Goal: Task Accomplishment & Management: Manage account settings

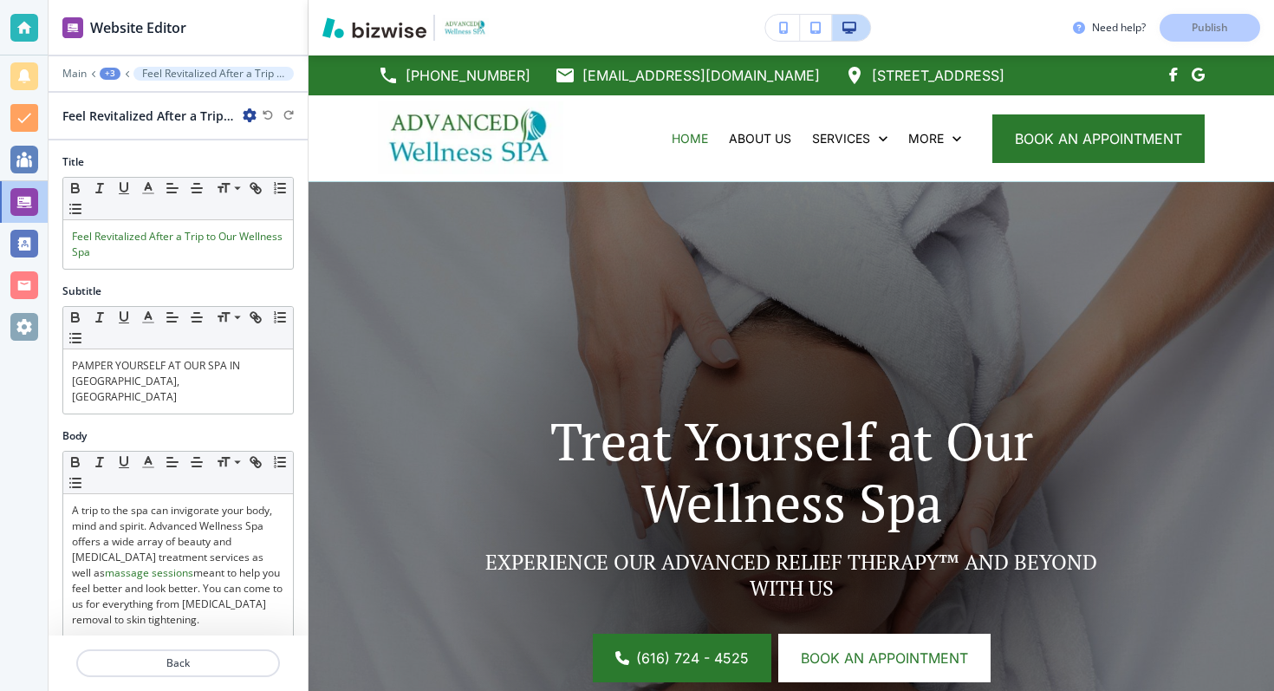
scroll to position [542, 0]
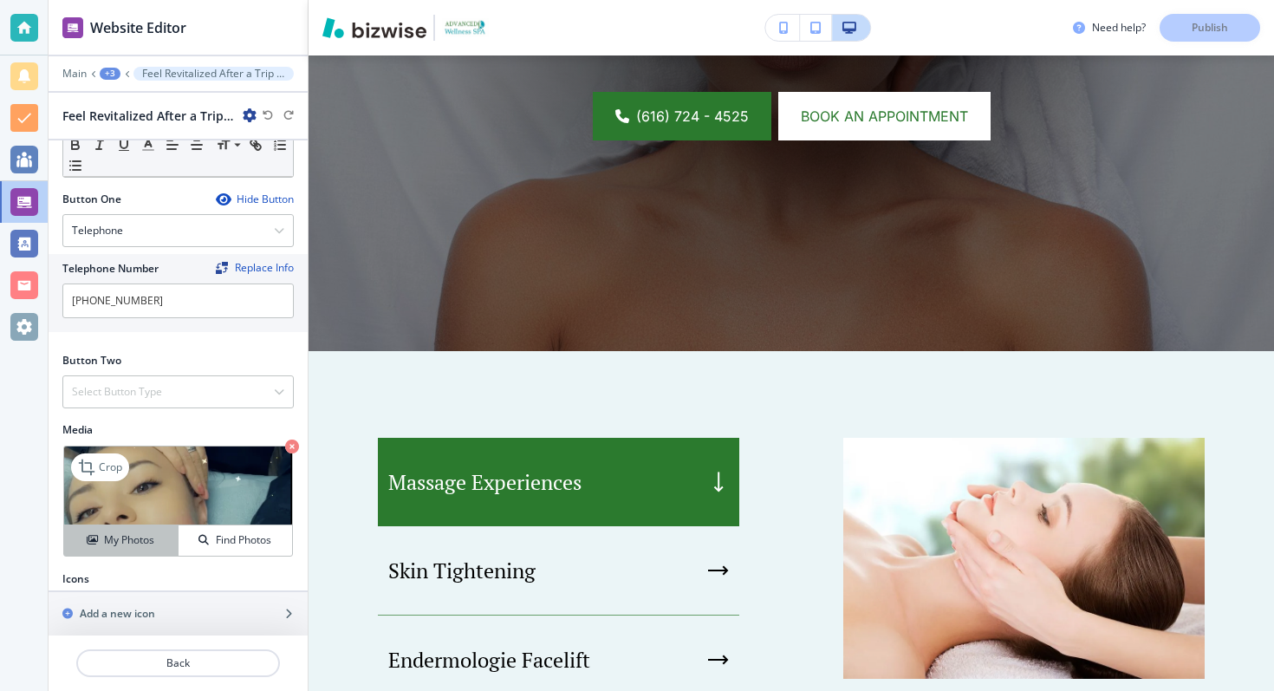
click at [124, 525] on button "My Photos" at bounding box center [121, 540] width 114 height 30
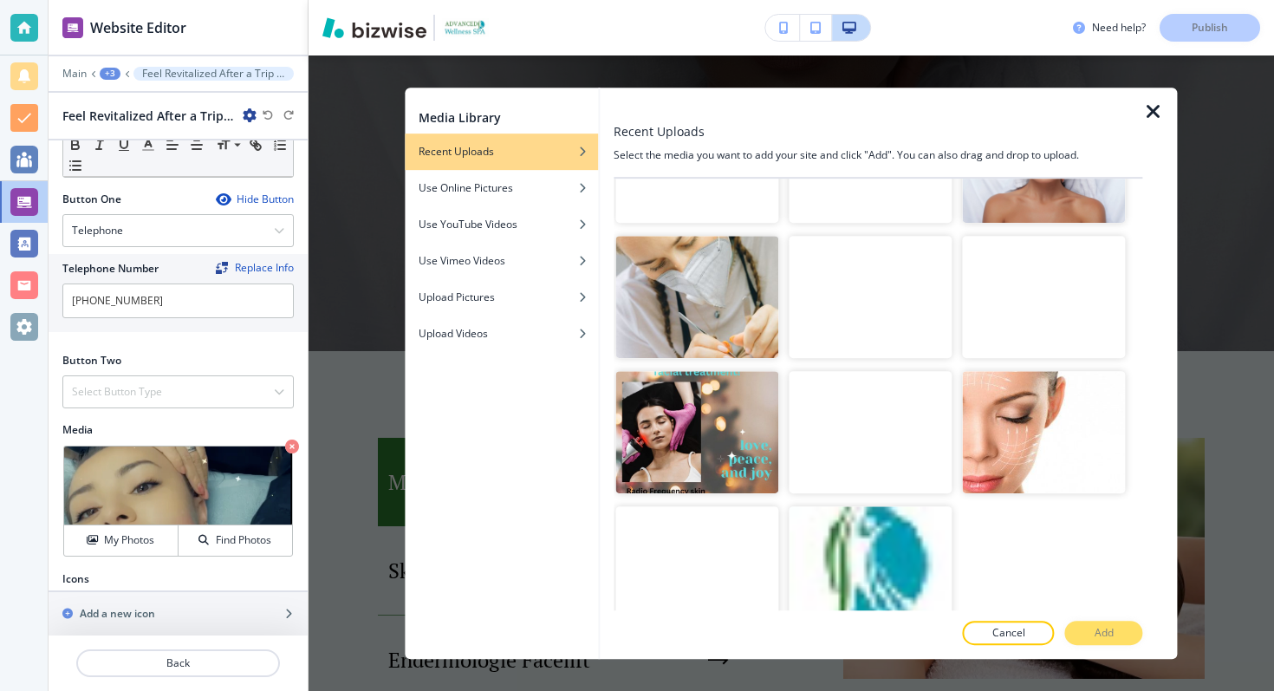
scroll to position [4991, 0]
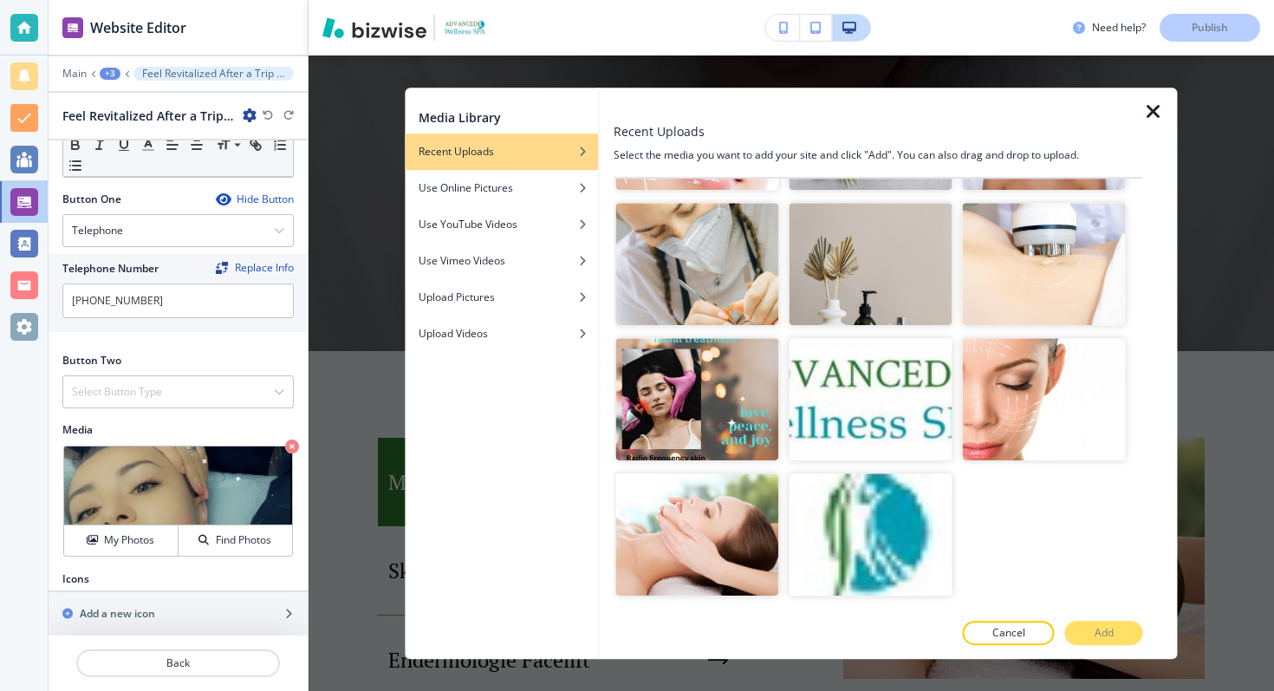
click at [1149, 116] on icon "button" at bounding box center [1153, 111] width 21 height 21
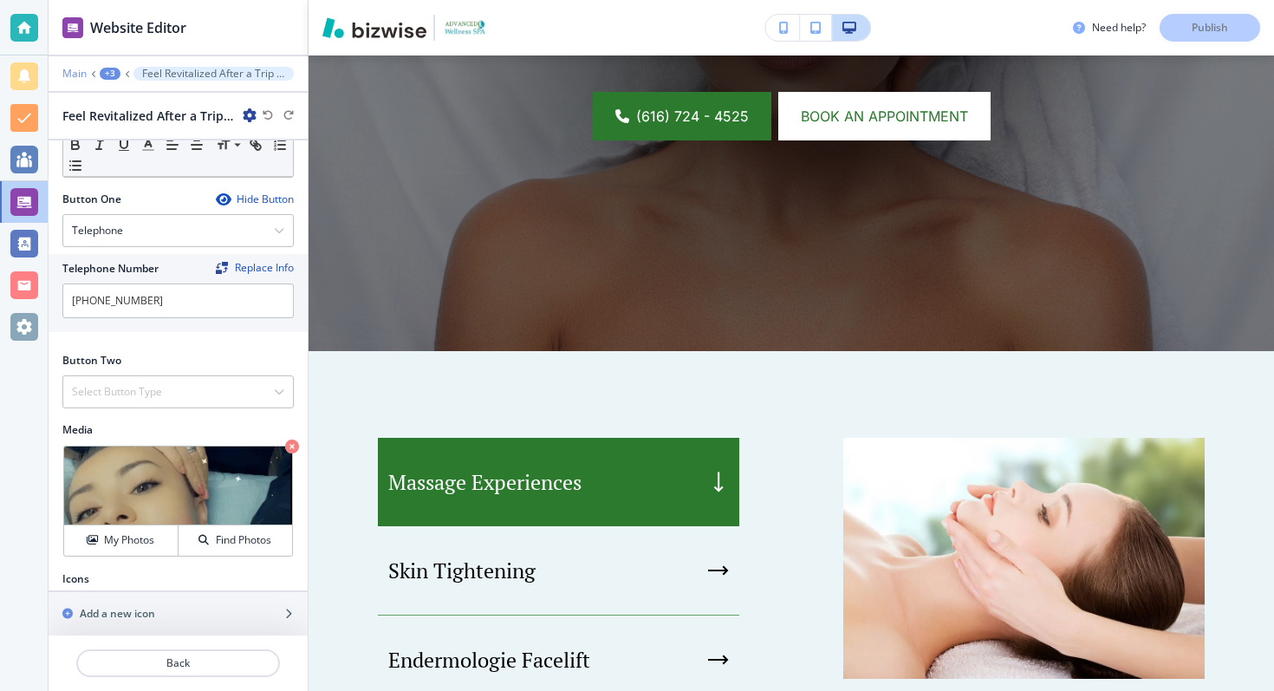
click at [81, 69] on p "Main" at bounding box center [74, 74] width 24 height 12
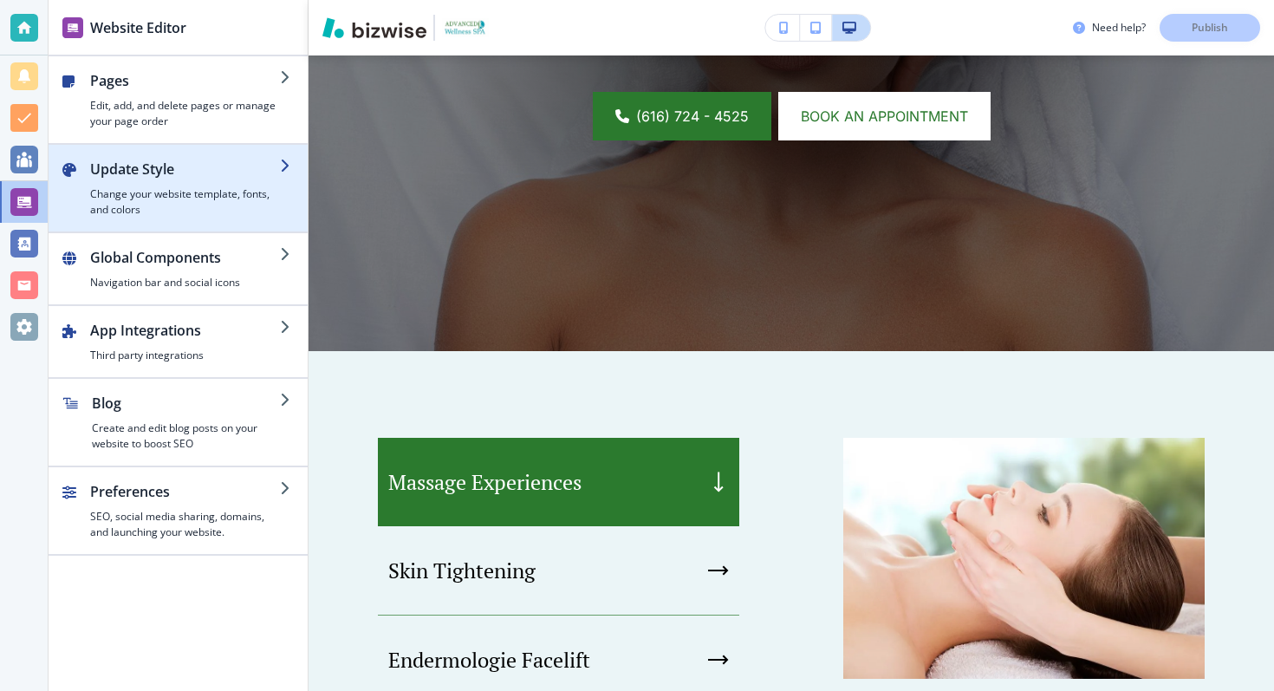
click at [135, 178] on h2 "Update Style" at bounding box center [185, 169] width 190 height 21
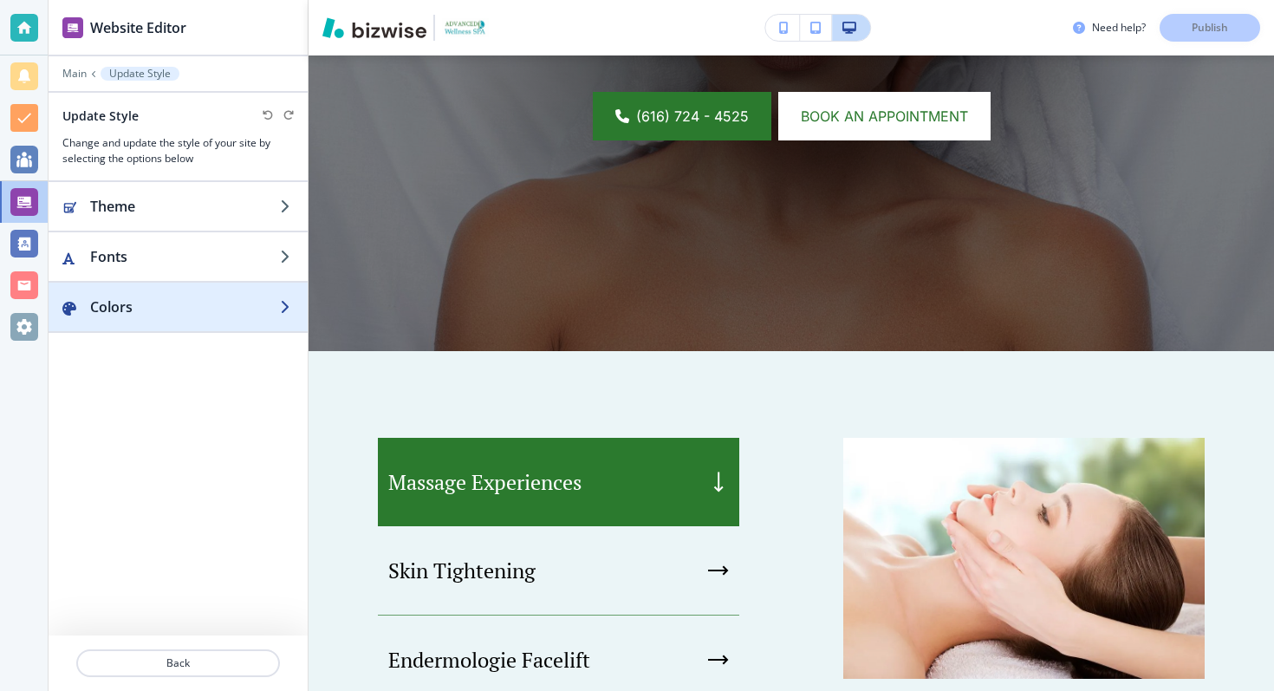
click at [139, 322] on div "button" at bounding box center [178, 324] width 259 height 14
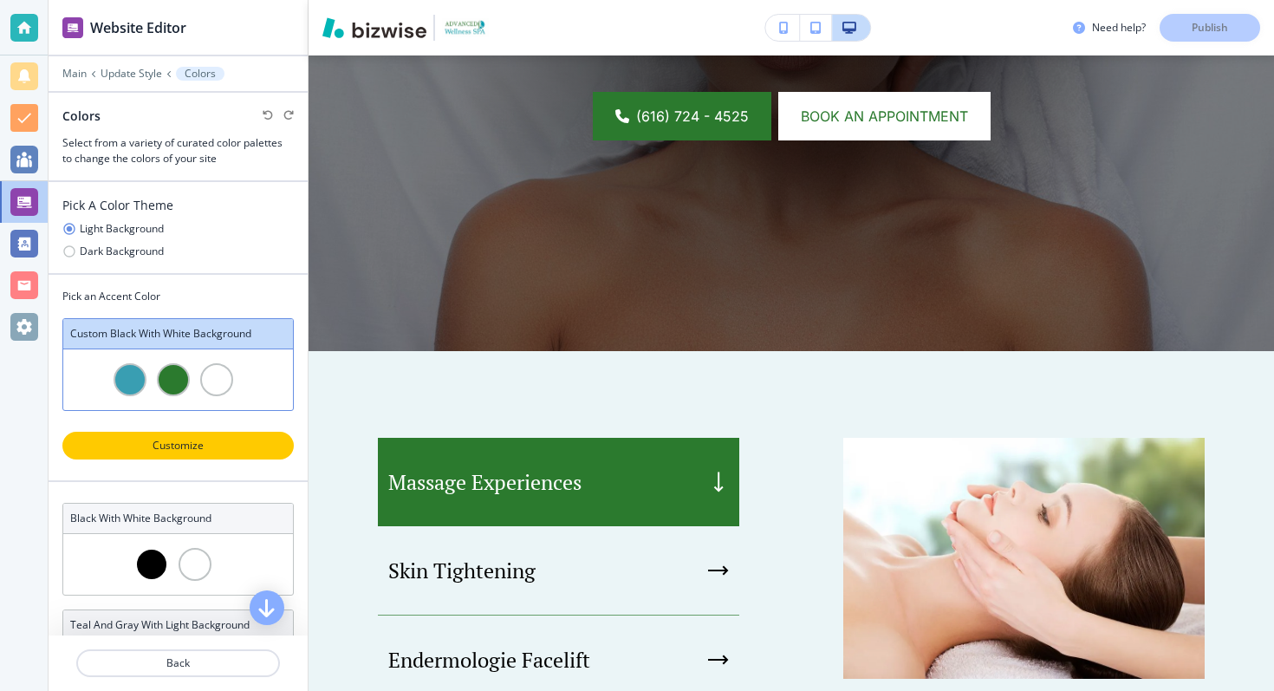
click at [160, 438] on p "Customize" at bounding box center [178, 446] width 186 height 16
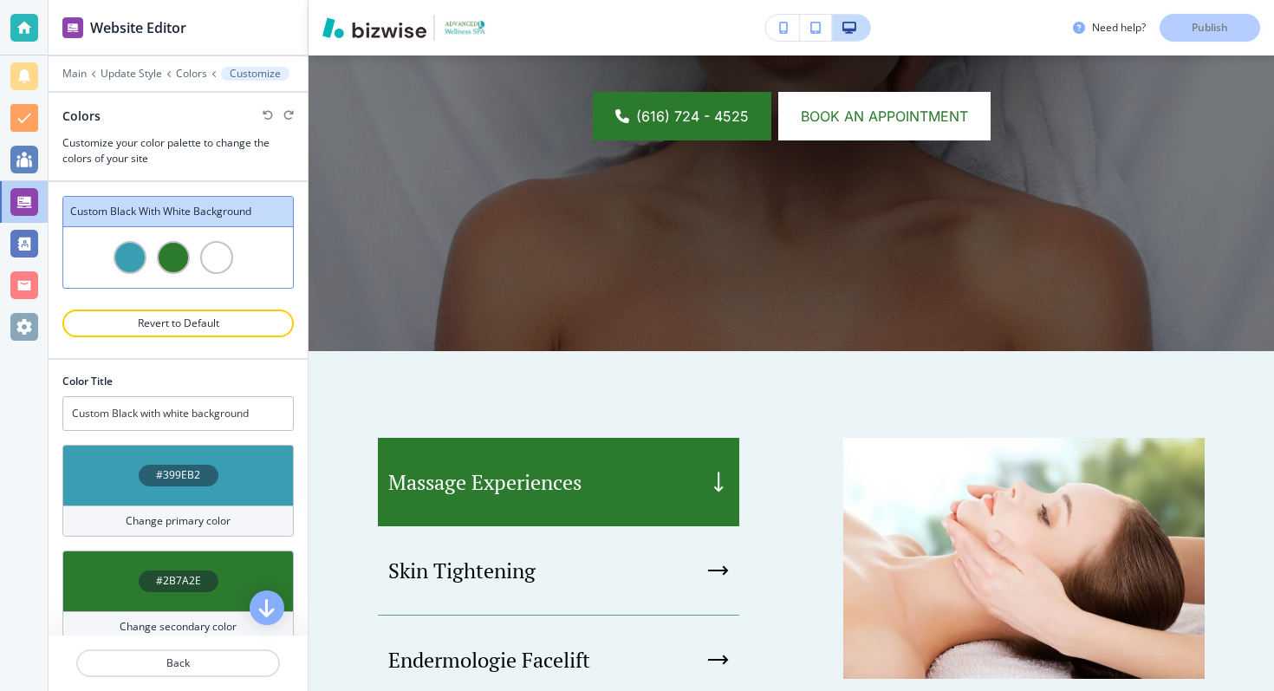
scroll to position [59, 0]
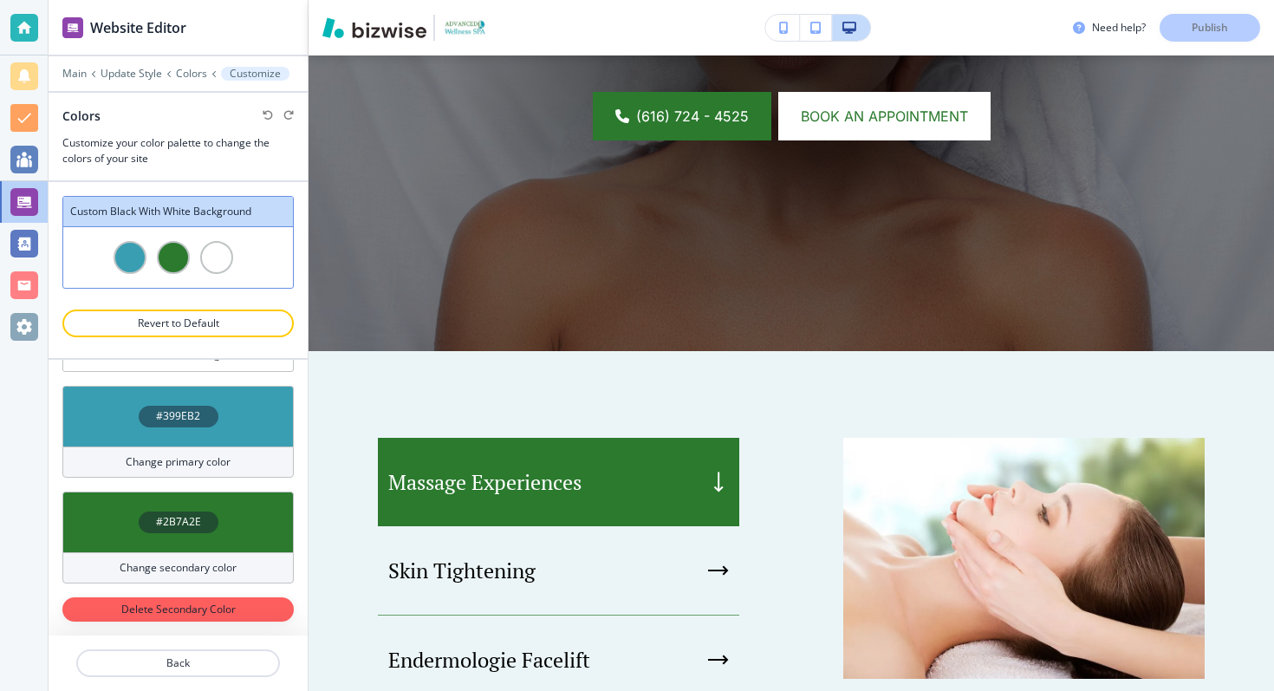
click at [166, 417] on h4 "#399EB2" at bounding box center [178, 416] width 44 height 16
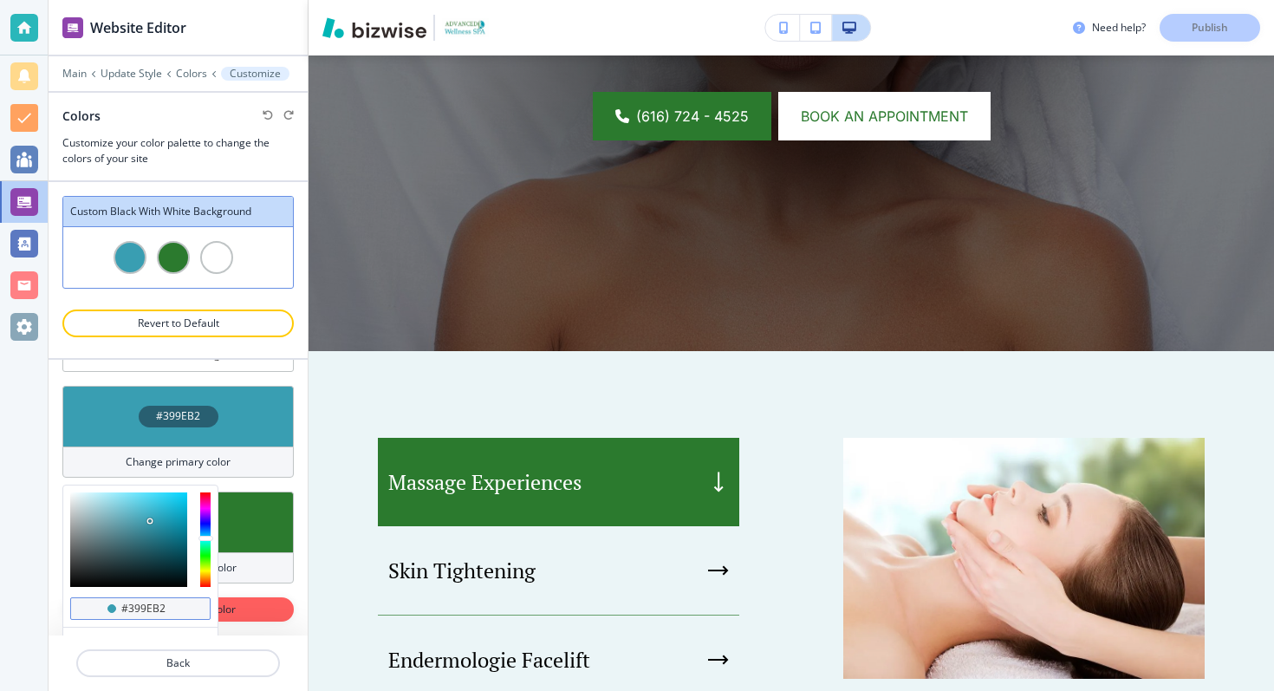
click at [135, 601] on input "#399eb2" at bounding box center [150, 608] width 61 height 14
click at [87, 70] on div "Main Update Style Colors Customize" at bounding box center [177, 74] width 231 height 14
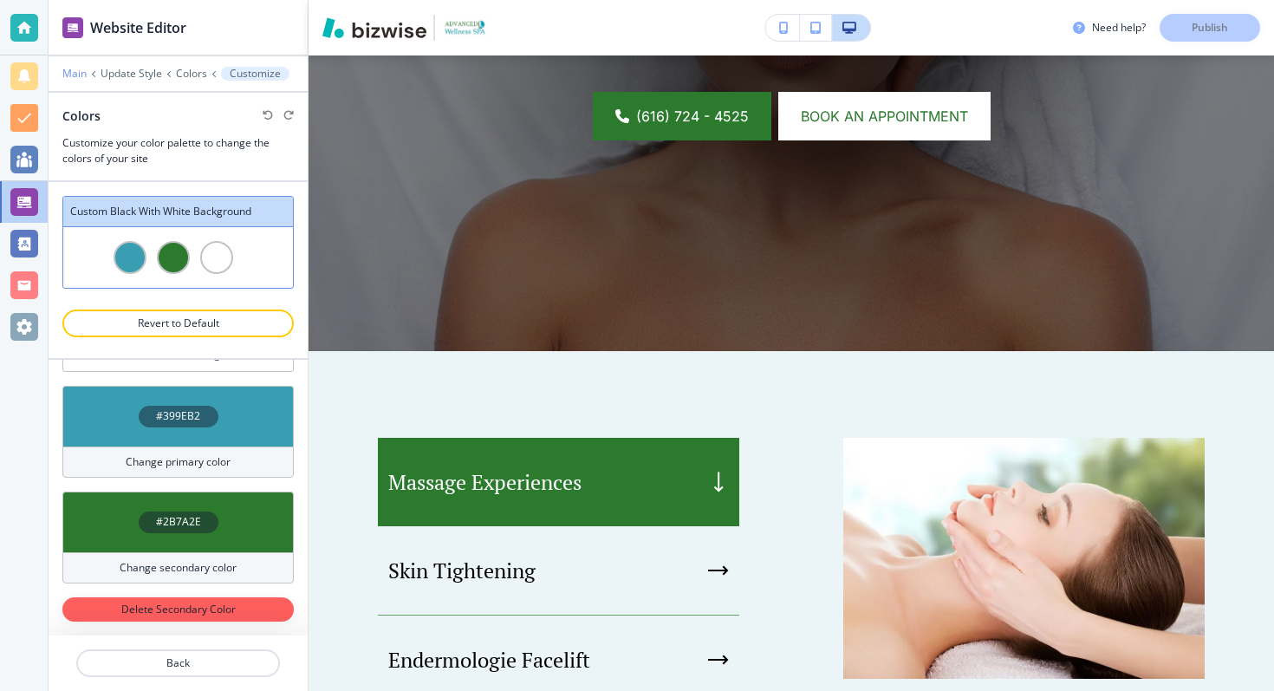
click at [81, 70] on p "Main" at bounding box center [74, 74] width 24 height 12
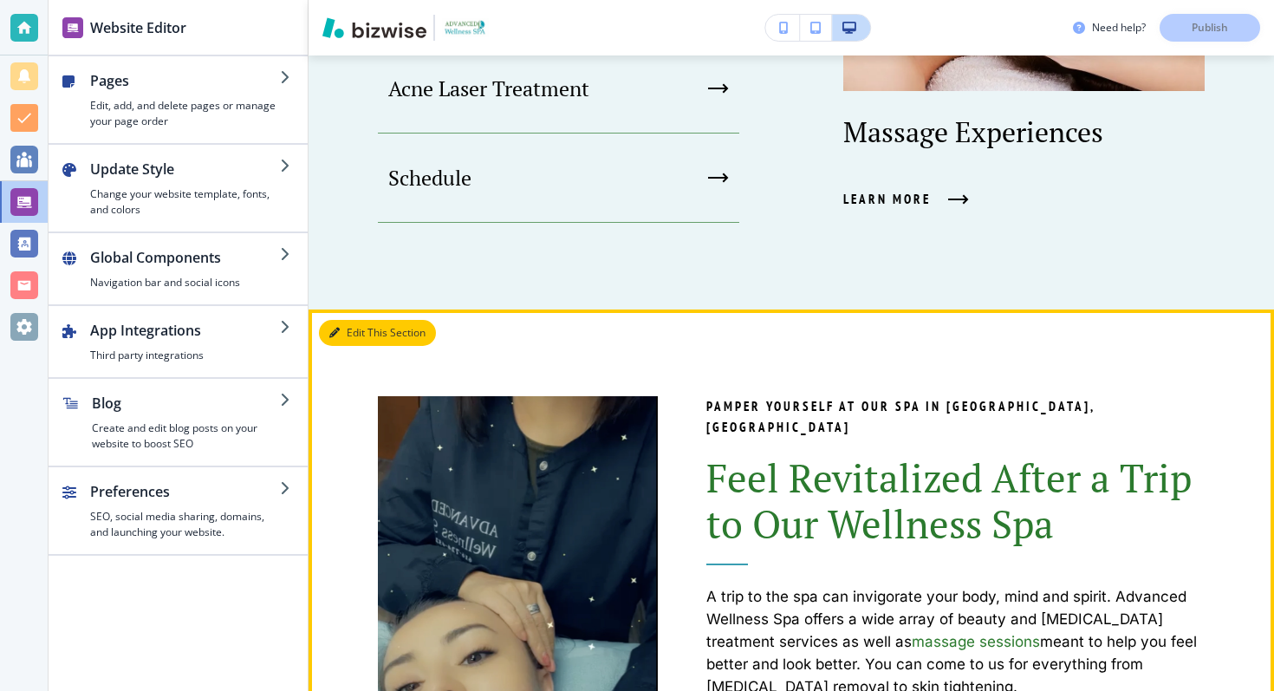
click at [355, 334] on button "Edit This Section" at bounding box center [377, 333] width 117 height 26
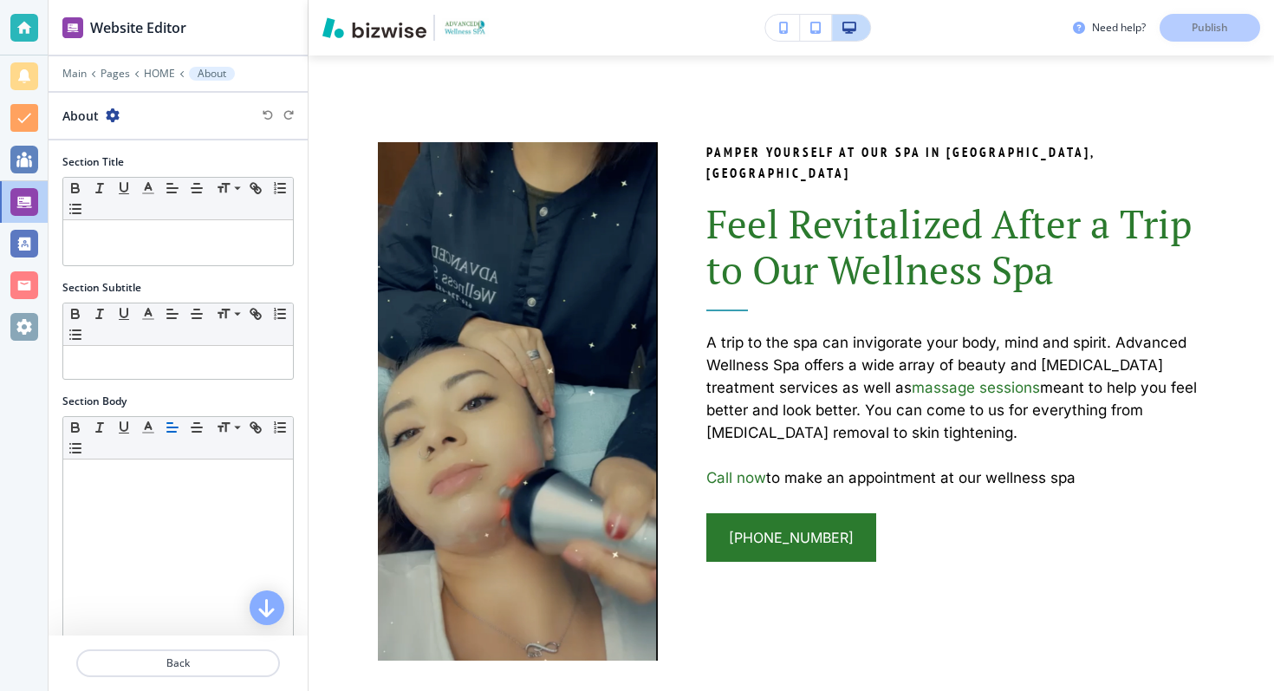
scroll to position [295, 0]
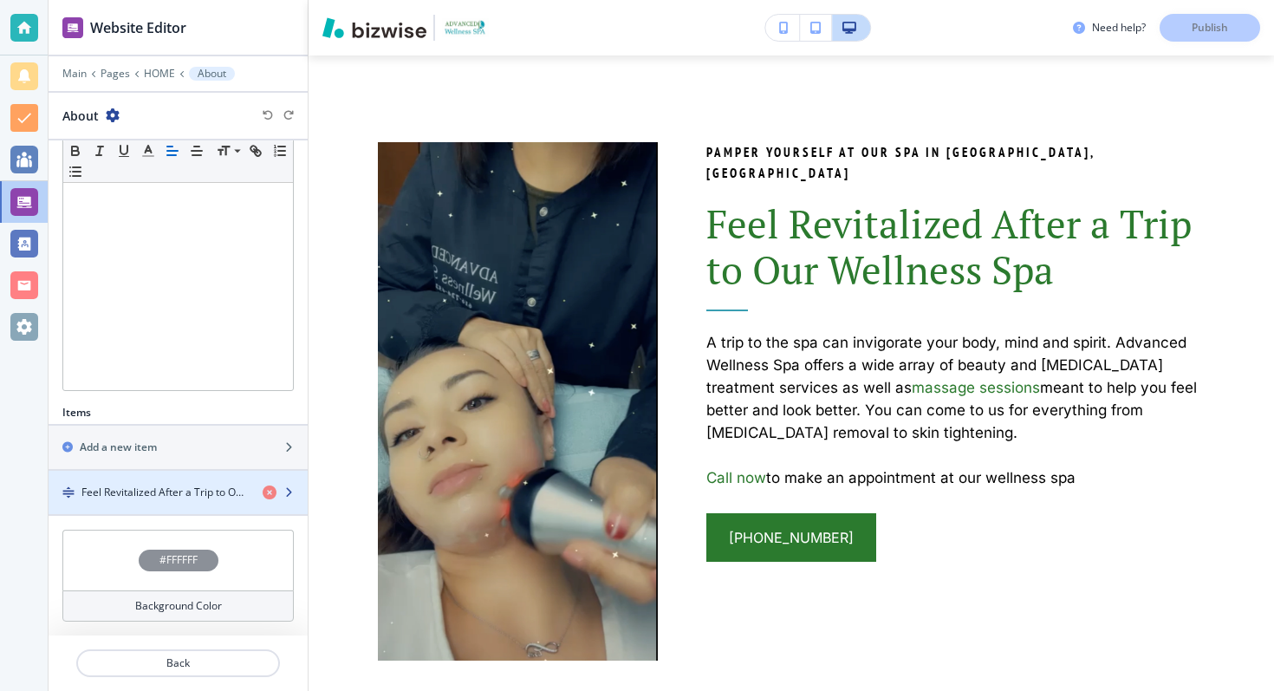
click at [186, 486] on h4 "Feel Revitalized After a Trip to Our Wellness Spa" at bounding box center [164, 492] width 167 height 16
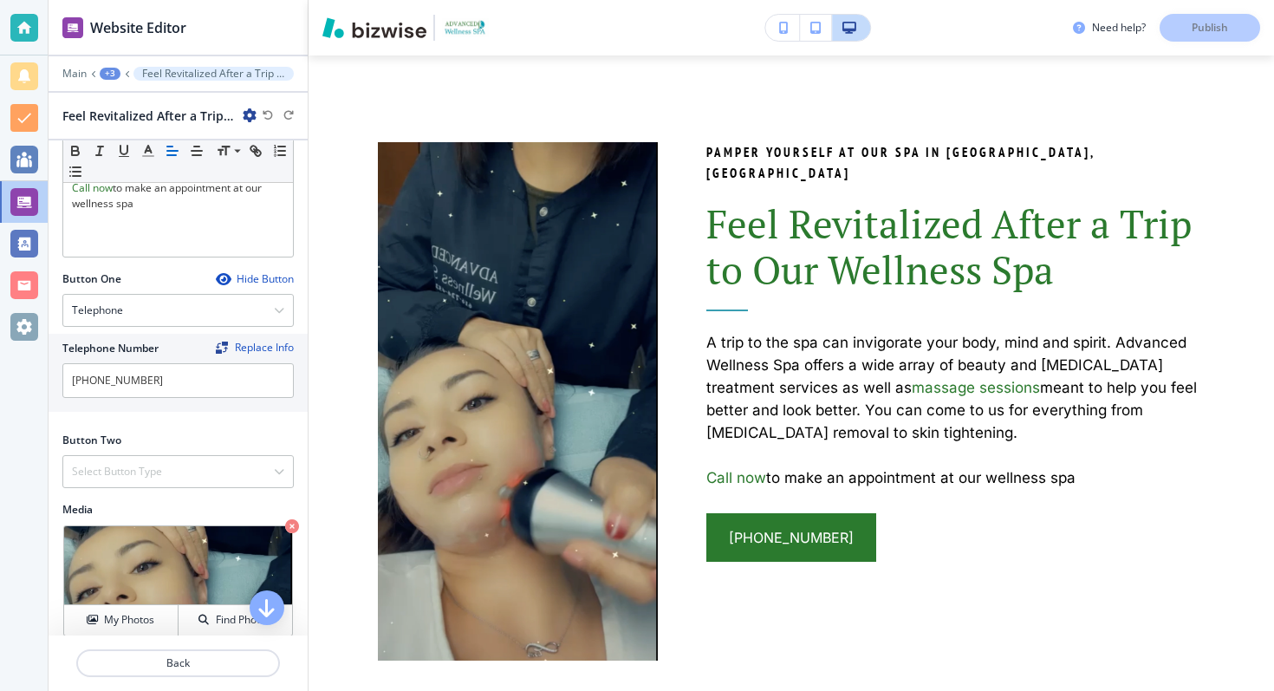
scroll to position [542, 0]
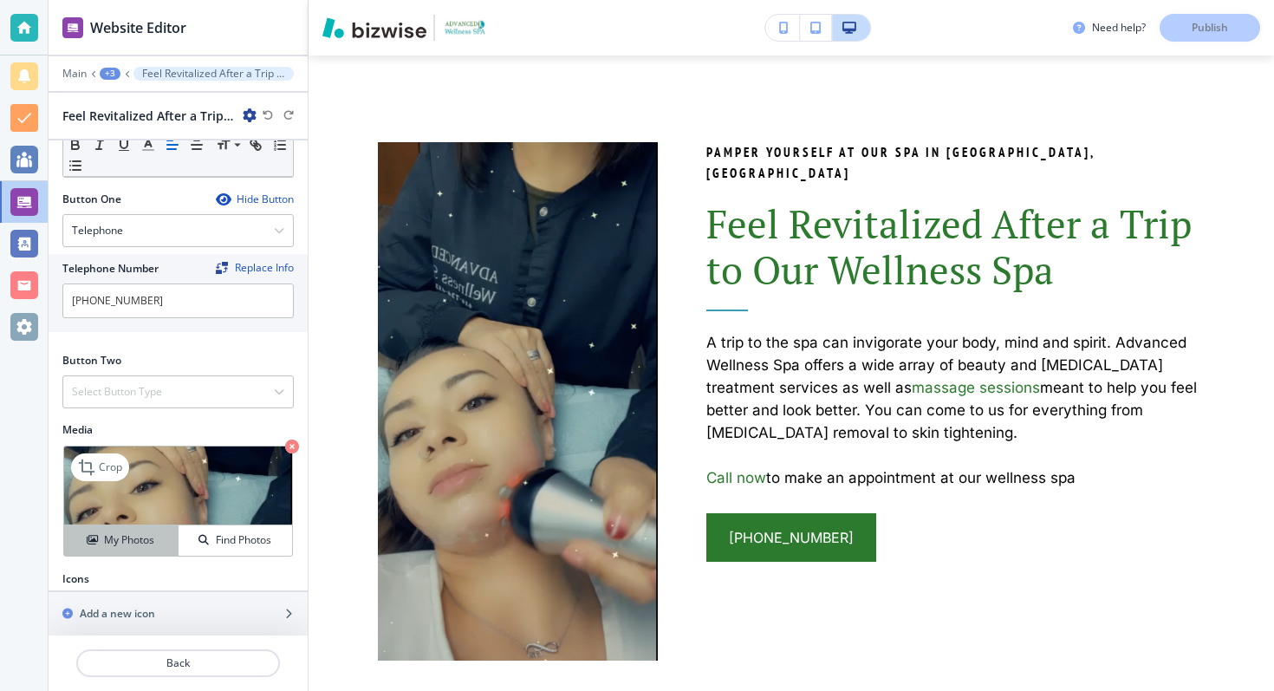
click at [152, 532] on h4 "My Photos" at bounding box center [129, 540] width 50 height 16
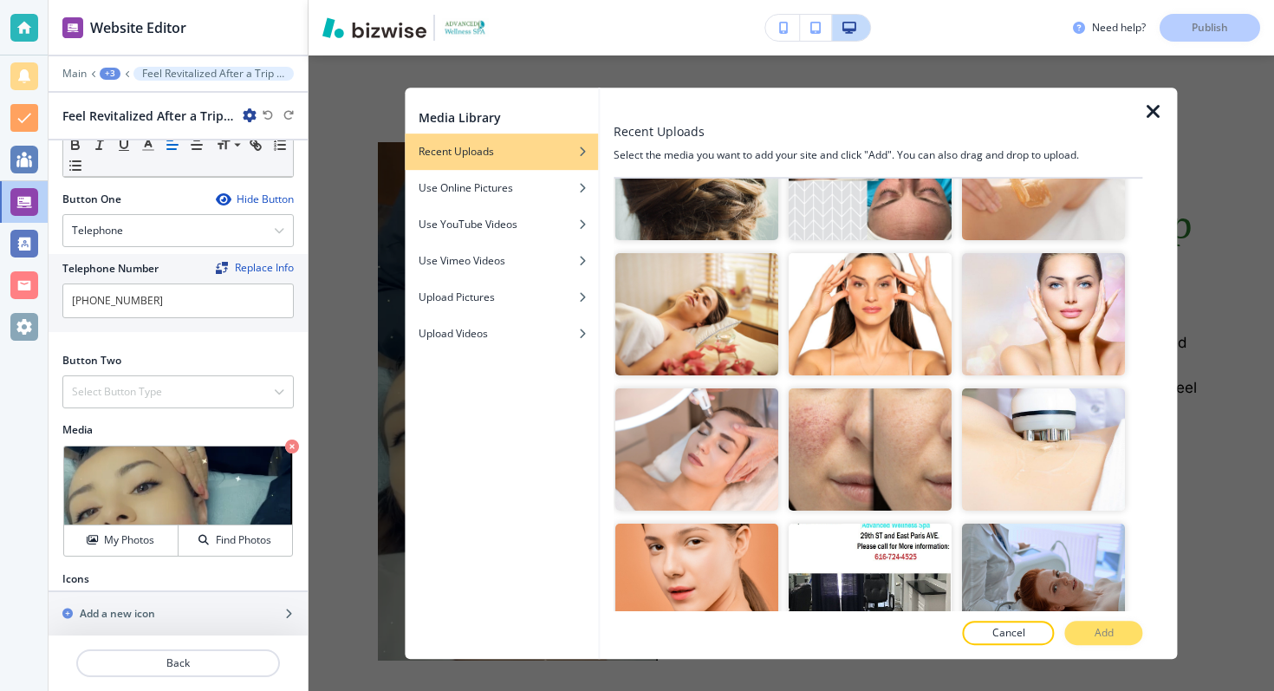
scroll to position [2876, 0]
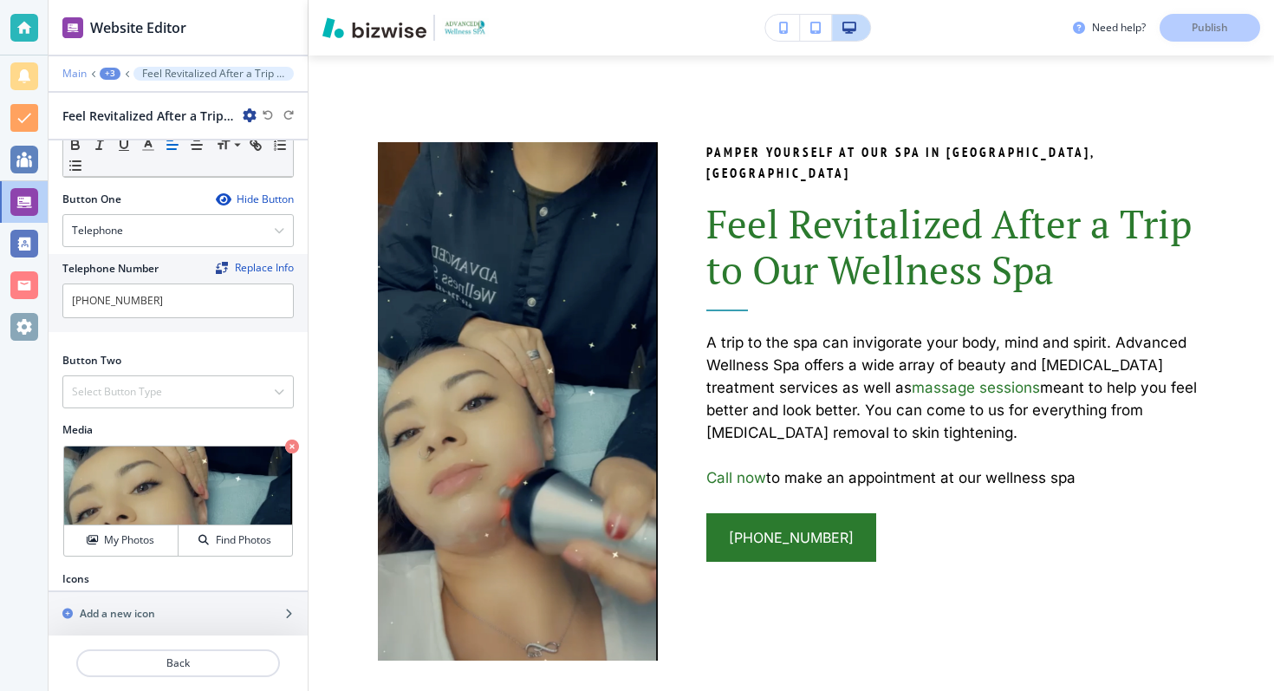
click at [77, 77] on p "Main" at bounding box center [74, 74] width 24 height 12
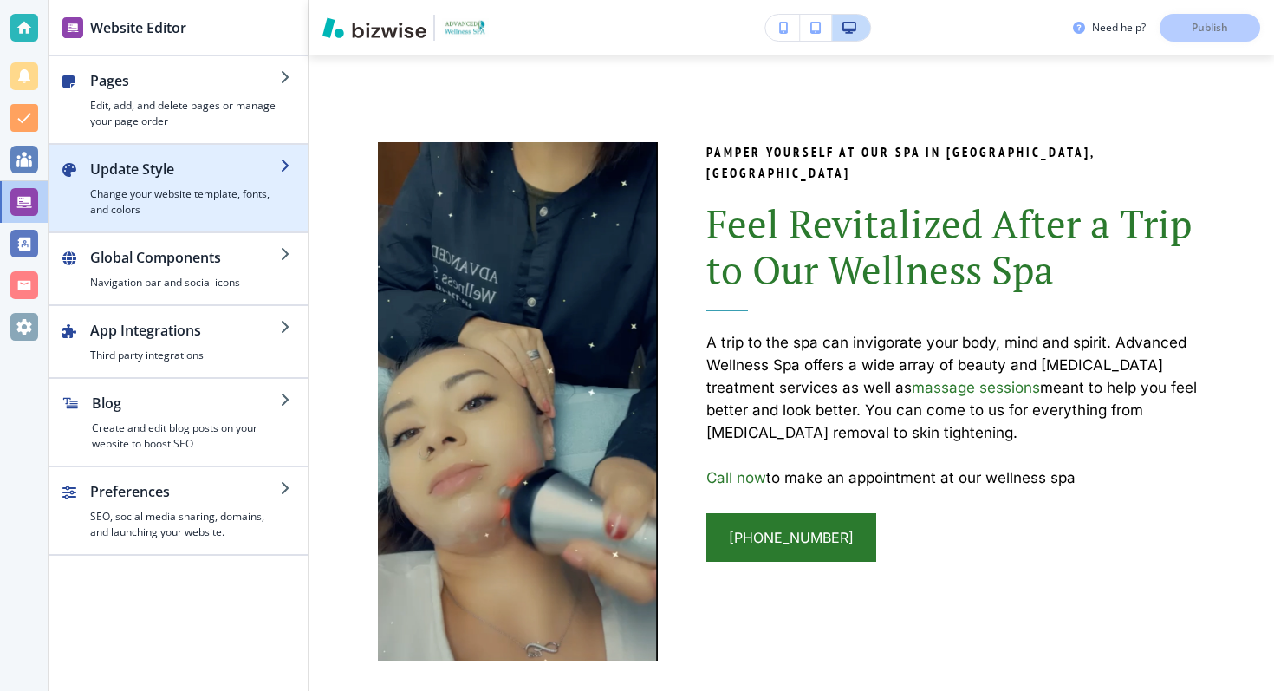
click at [143, 174] on h2 "Update Style" at bounding box center [185, 169] width 190 height 21
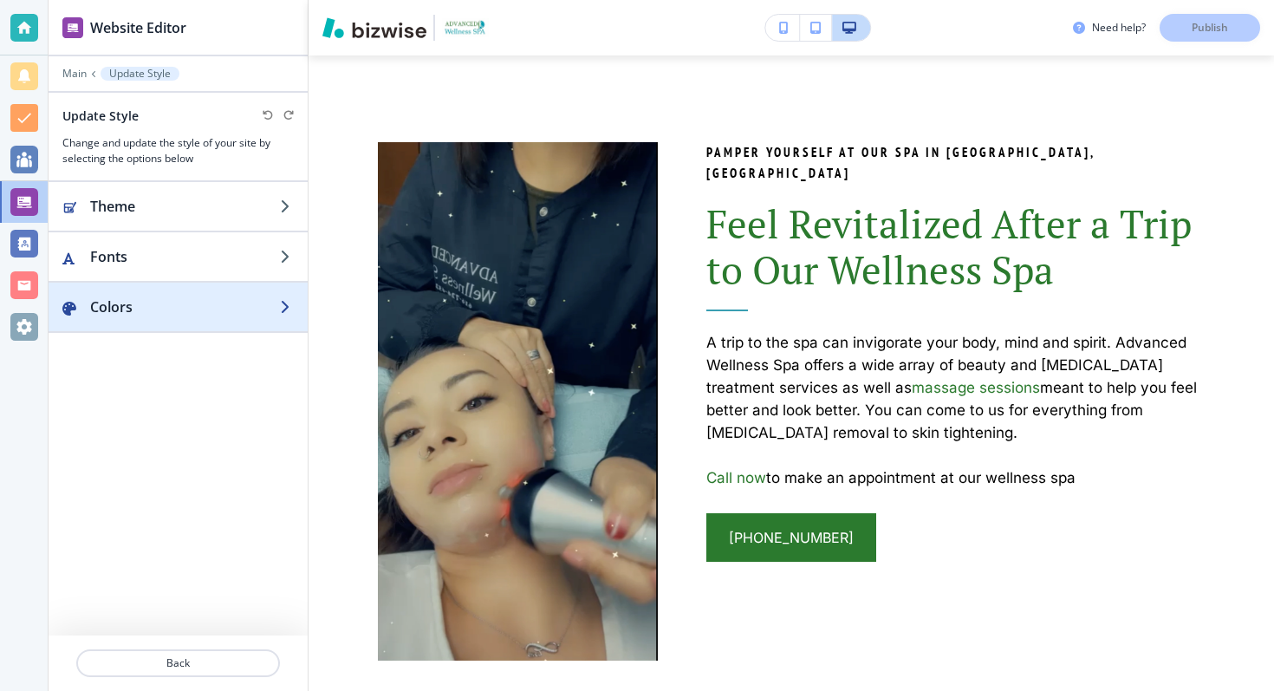
click at [145, 300] on h2 "Colors" at bounding box center [185, 306] width 190 height 21
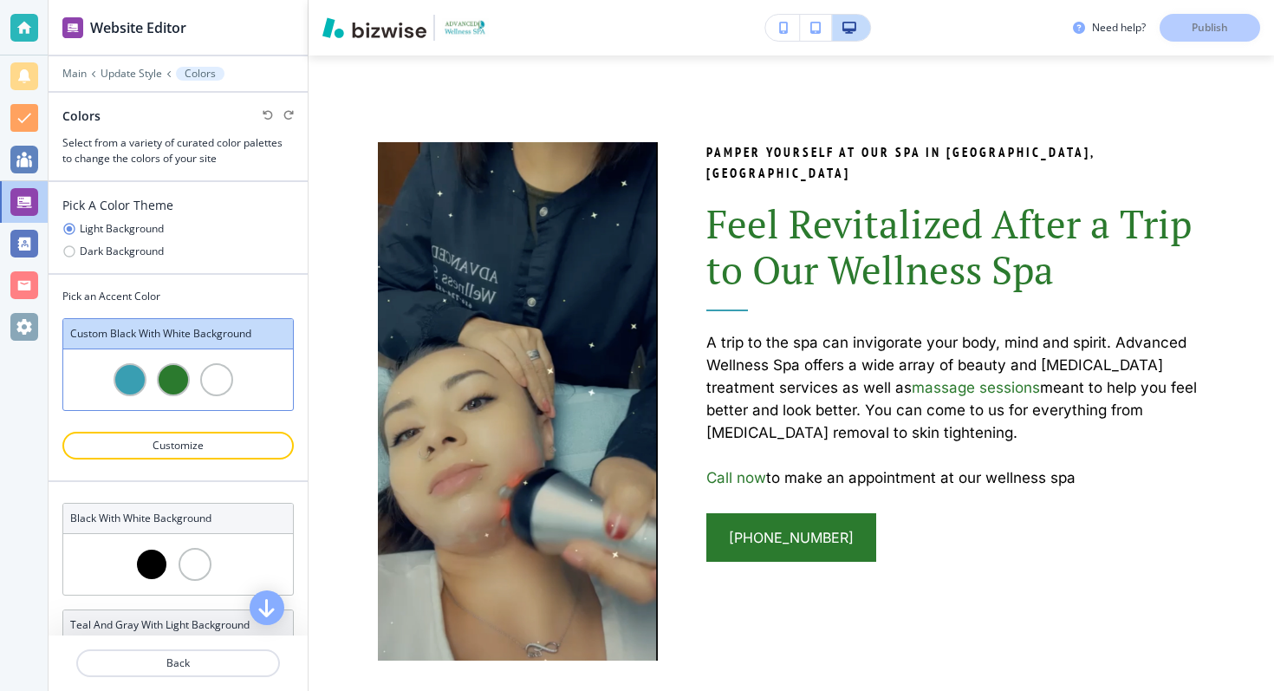
click at [174, 426] on div at bounding box center [177, 421] width 231 height 21
click at [174, 440] on p "Customize" at bounding box center [178, 446] width 186 height 16
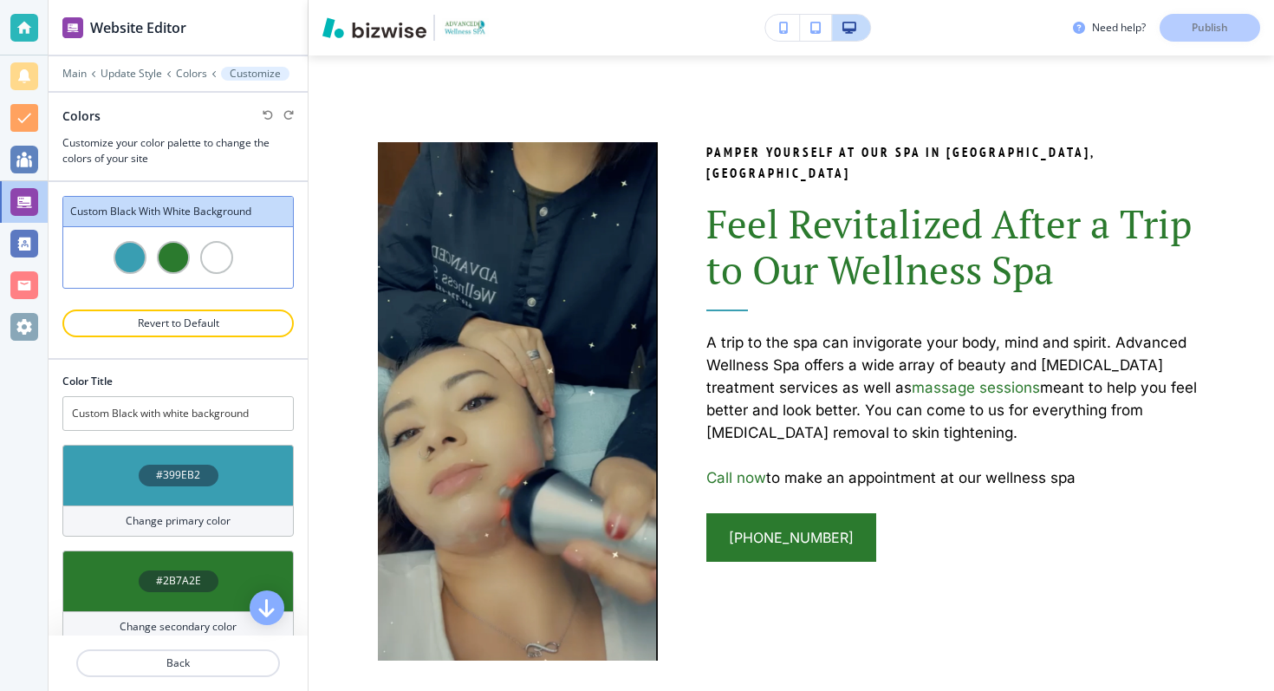
click at [185, 477] on h4 "#399EB2" at bounding box center [178, 475] width 44 height 16
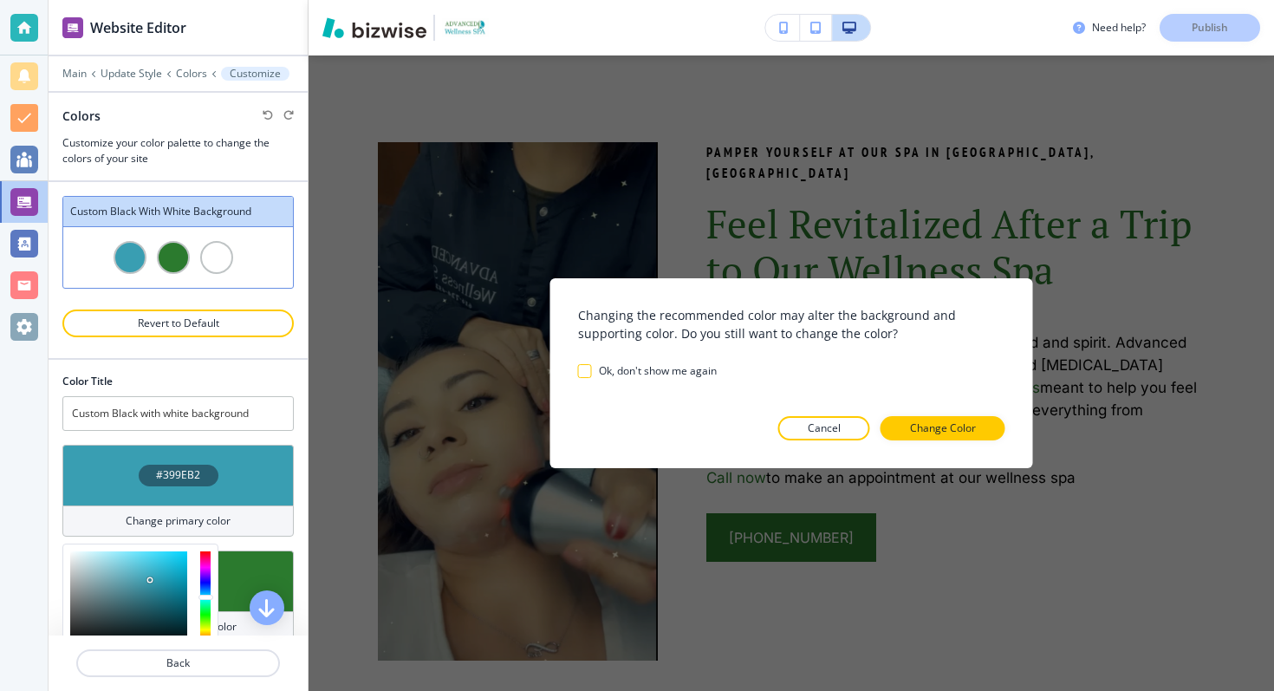
scroll to position [106, 0]
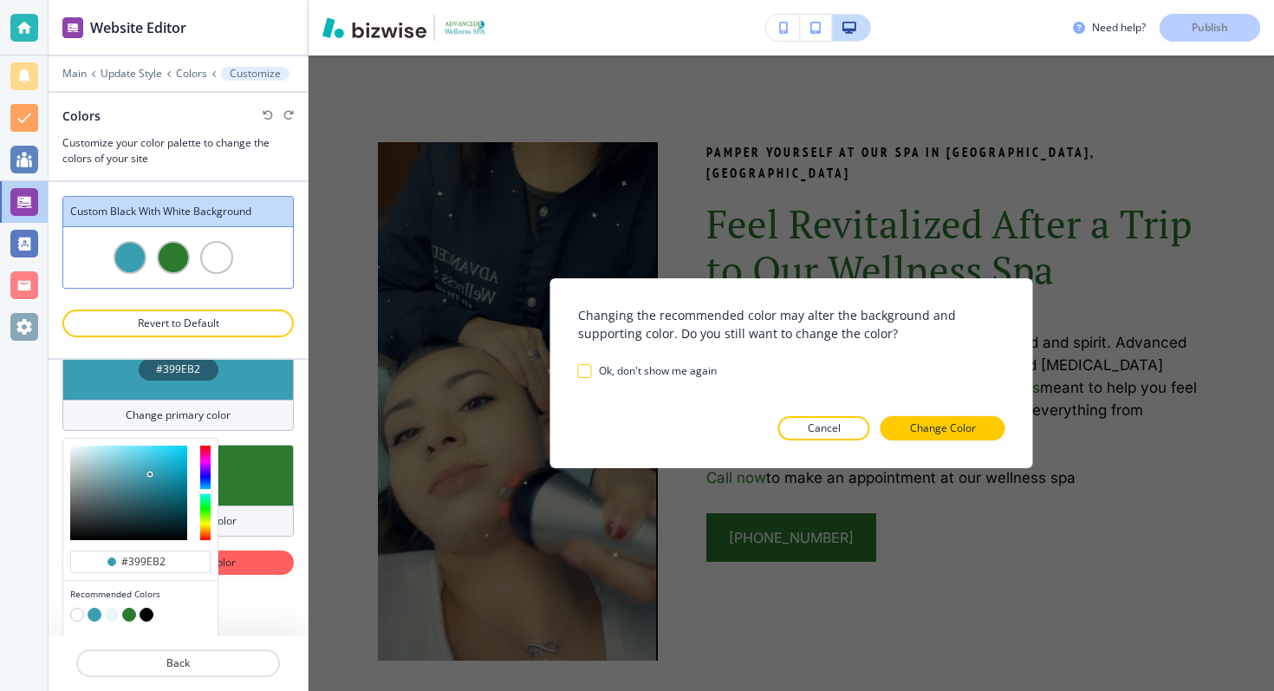
click at [133, 548] on div "#399eb2 Recommended Colors Recently Selected" at bounding box center [140, 560] width 154 height 244
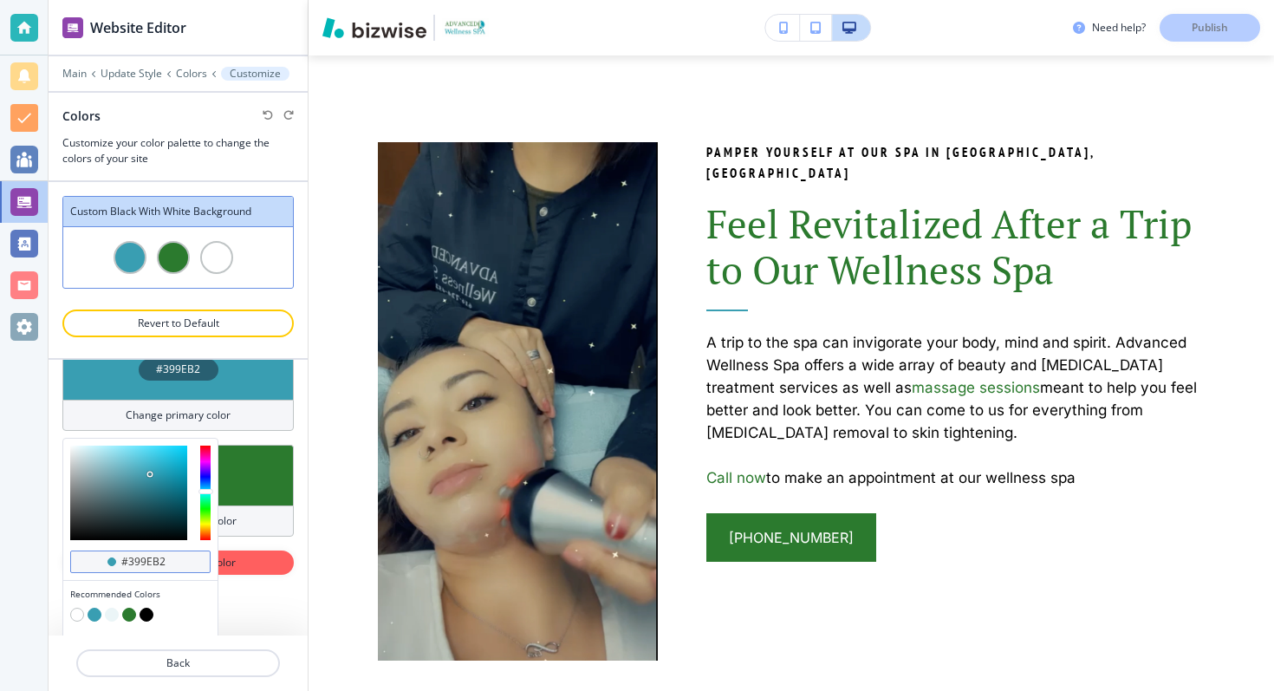
click at [133, 556] on input "#399eb2" at bounding box center [150, 562] width 61 height 14
click at [82, 64] on div at bounding box center [178, 61] width 259 height 10
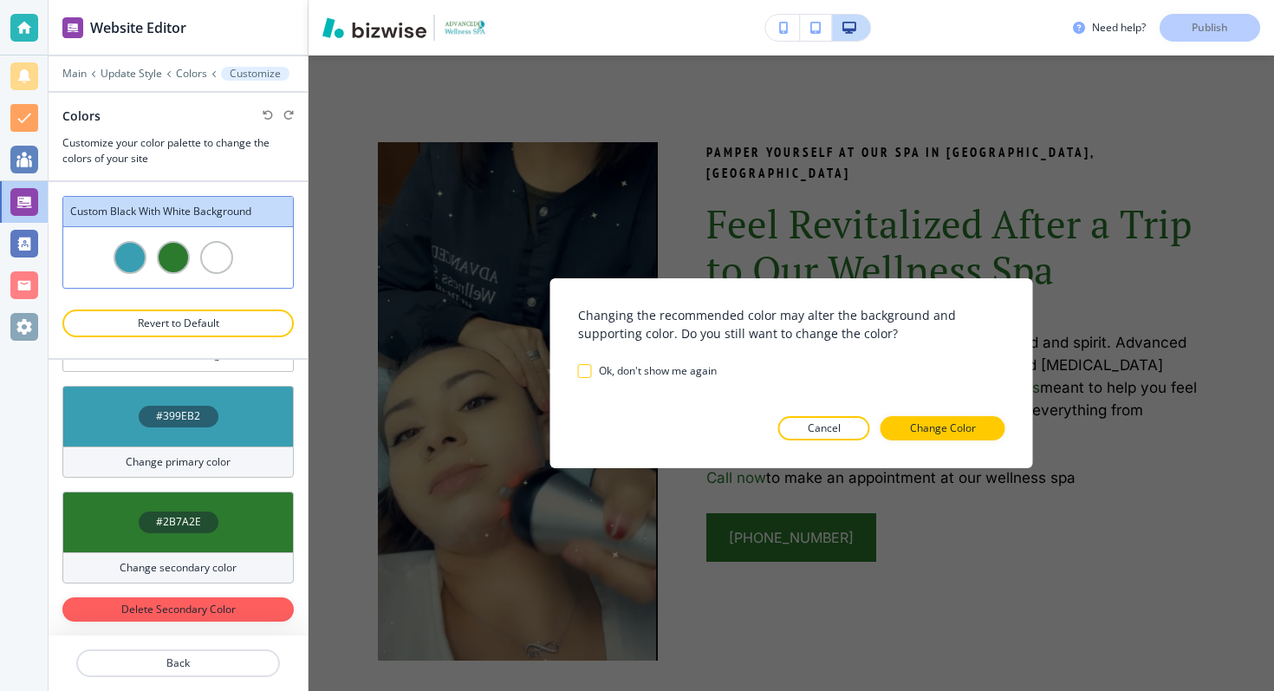
scroll to position [59, 0]
click at [81, 72] on p "Main" at bounding box center [74, 74] width 24 height 12
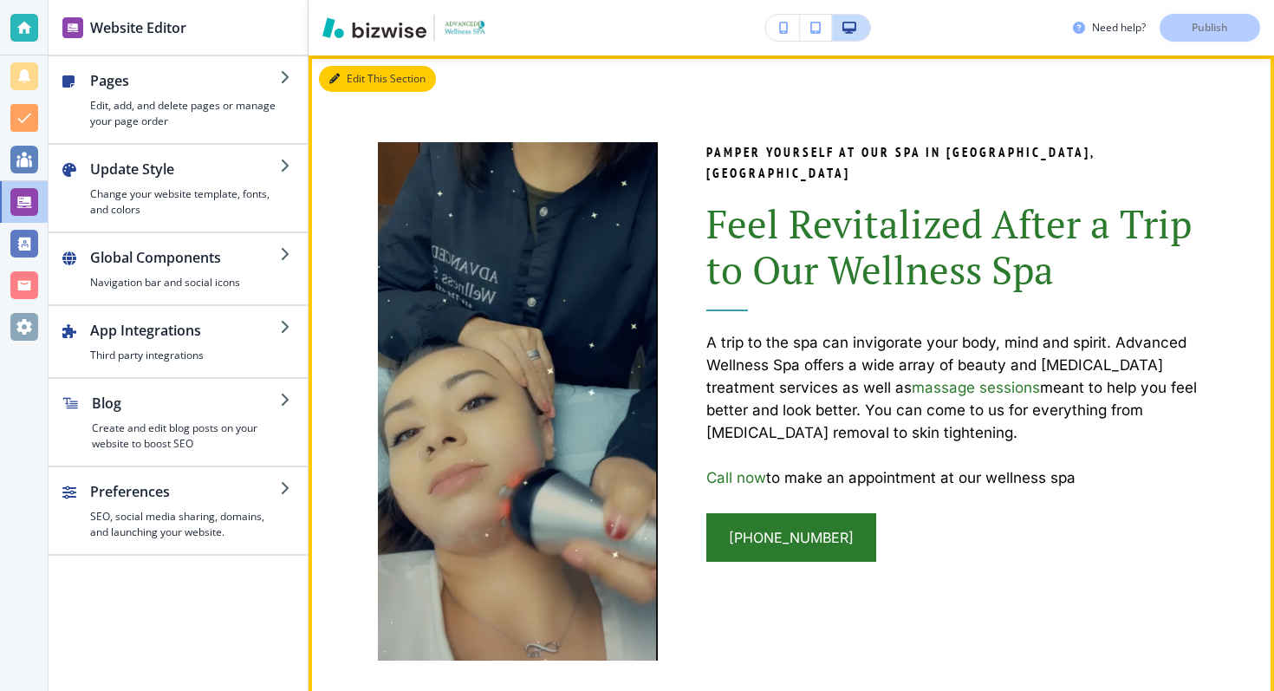
click at [347, 82] on button "Edit This Section" at bounding box center [377, 79] width 117 height 26
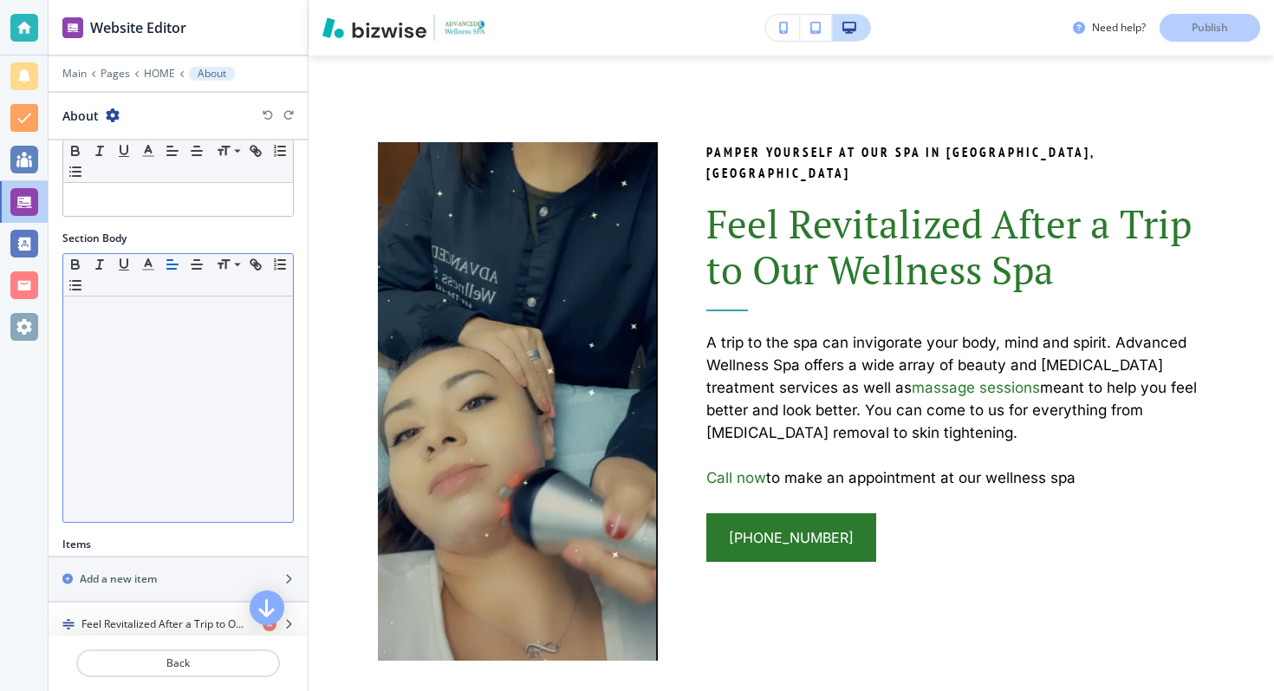
scroll to position [295, 0]
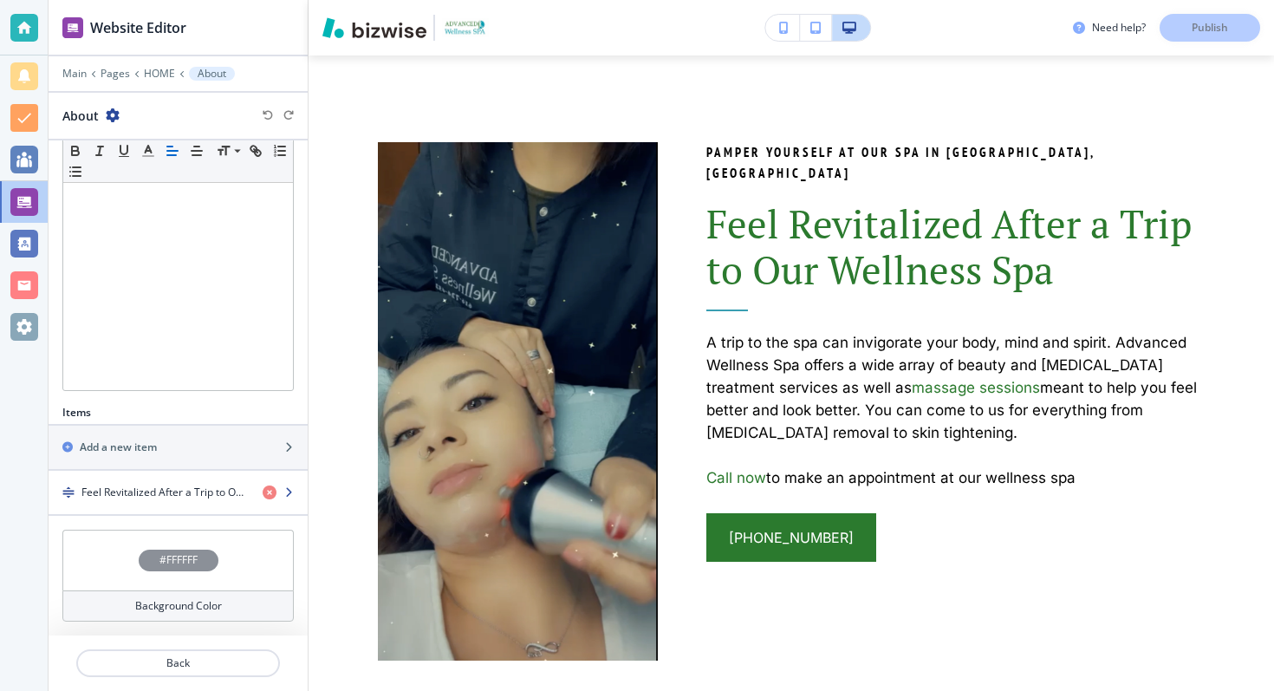
click at [159, 485] on h4 "Feel Revitalized After a Trip to Our Wellness Spa" at bounding box center [164, 492] width 167 height 16
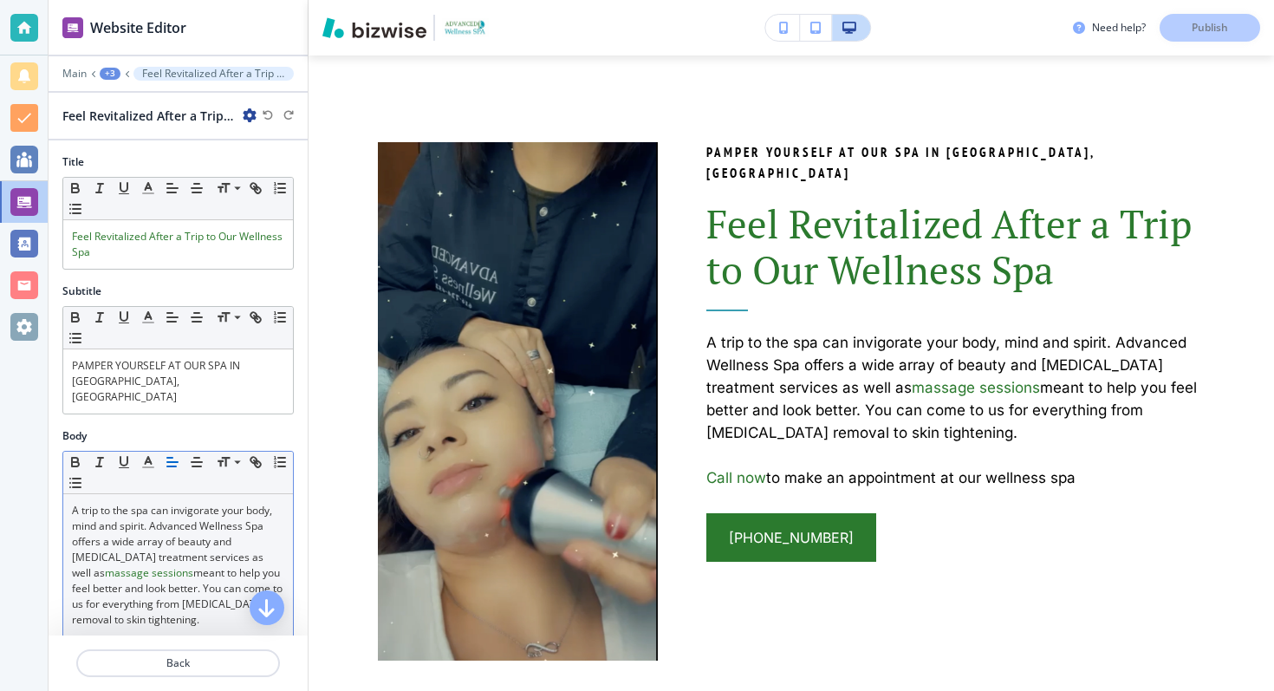
click at [162, 503] on p "A trip to the spa can invigorate your body, mind and spirit. Advanced Wellness …" at bounding box center [178, 565] width 212 height 125
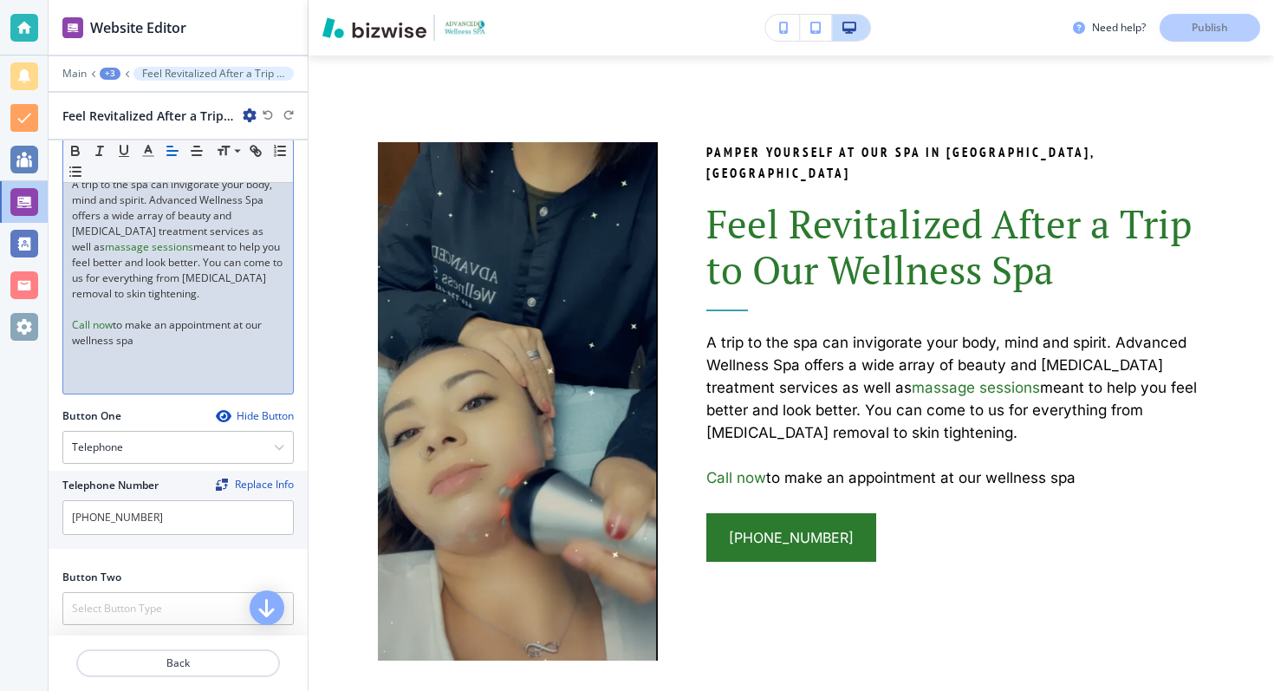
scroll to position [503, 0]
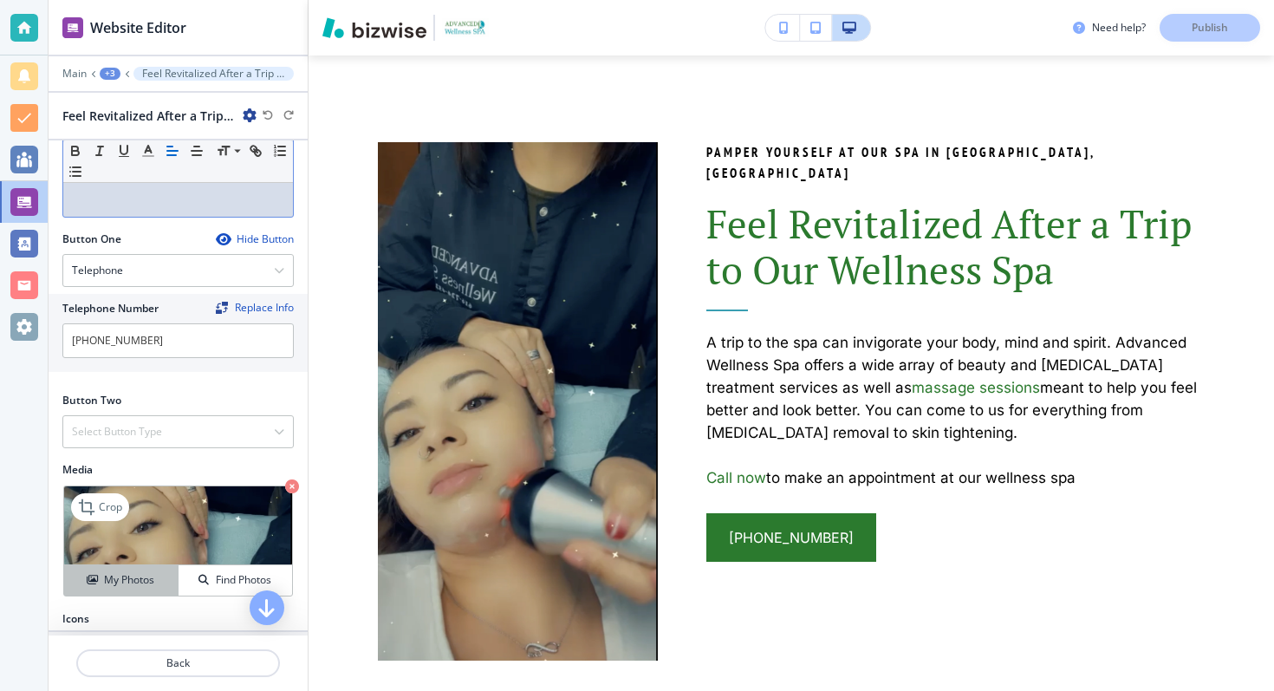
click at [145, 572] on h4 "My Photos" at bounding box center [129, 580] width 50 height 16
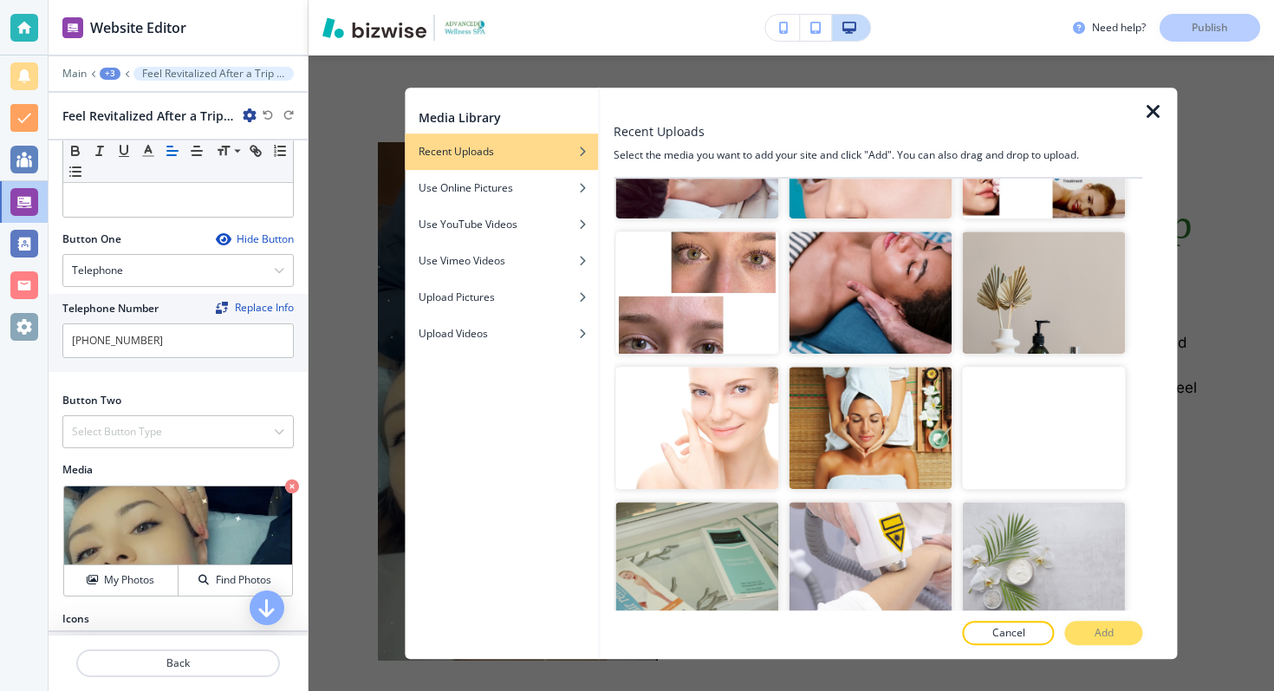
scroll to position [3749, 0]
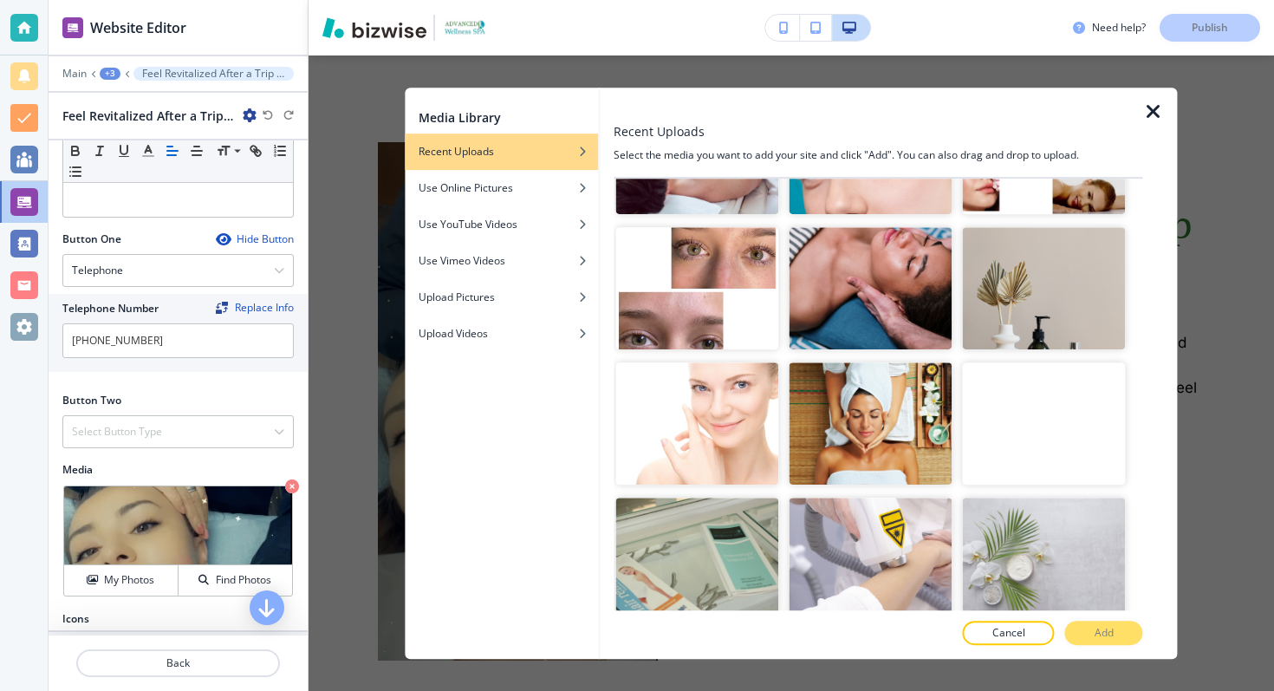
click at [1162, 108] on icon "button" at bounding box center [1153, 111] width 21 height 21
